Goal: Connect with others: Connect with others

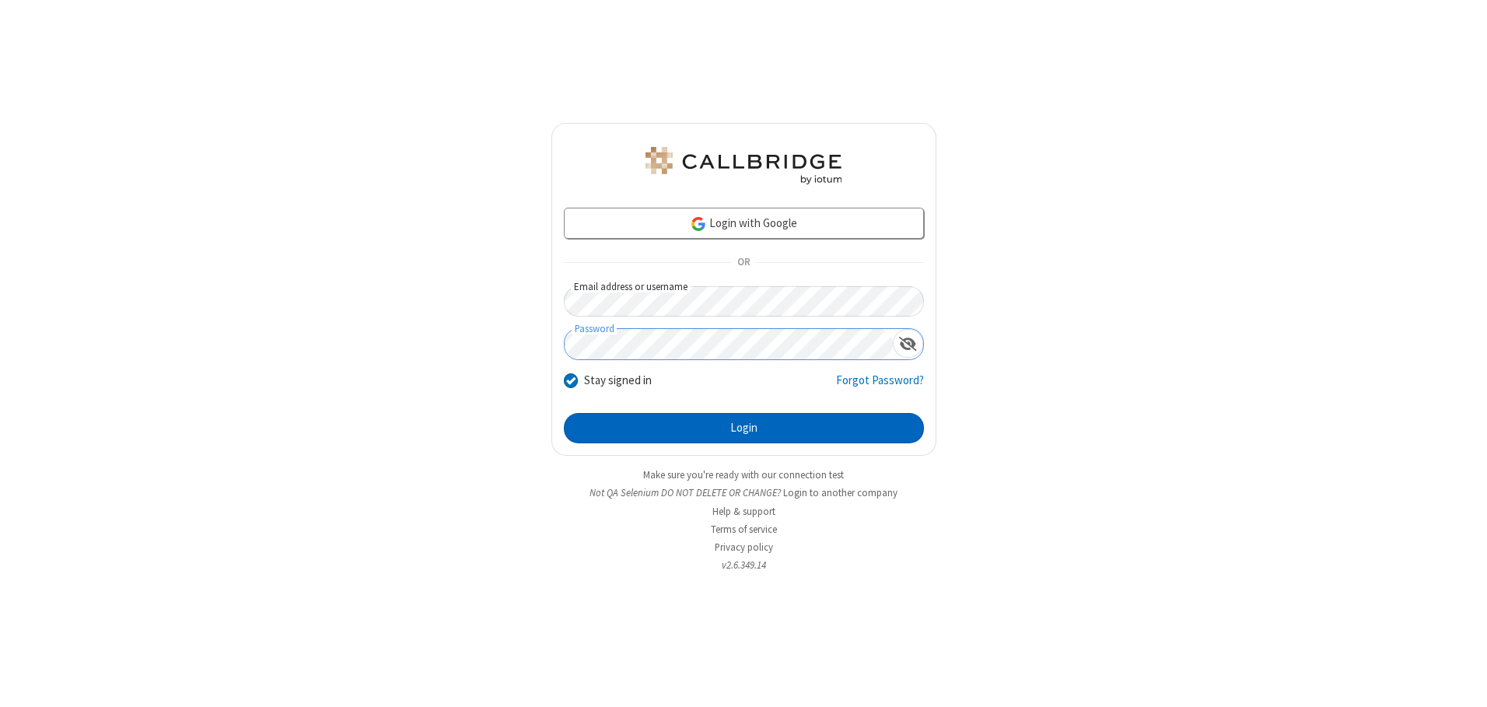
click at [743, 428] on button "Login" at bounding box center [744, 428] width 360 height 31
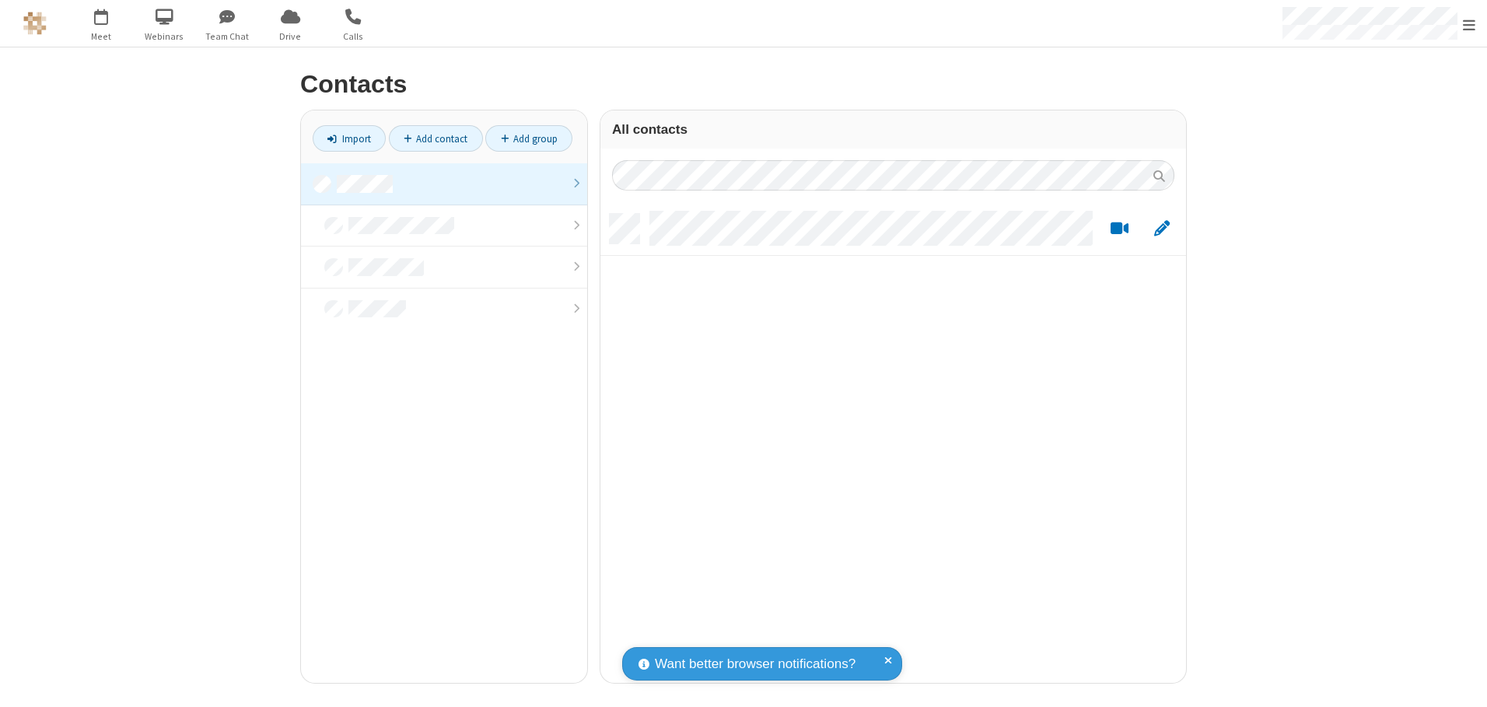
scroll to position [469, 574]
click at [444, 184] on link at bounding box center [444, 184] width 286 height 42
click at [435, 138] on link "Add contact" at bounding box center [436, 138] width 94 height 26
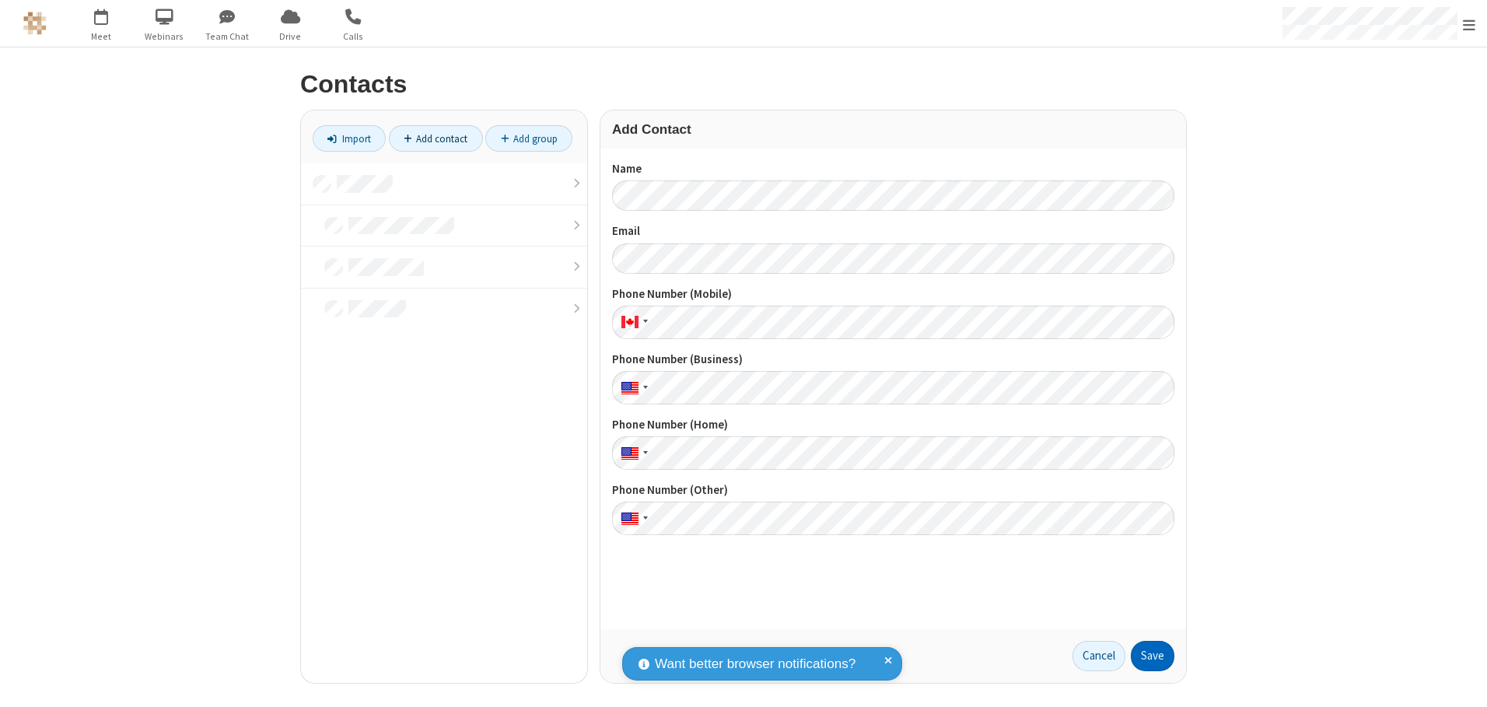
click at [1152, 656] on button "Save" at bounding box center [1153, 656] width 44 height 31
